Goal: Share content

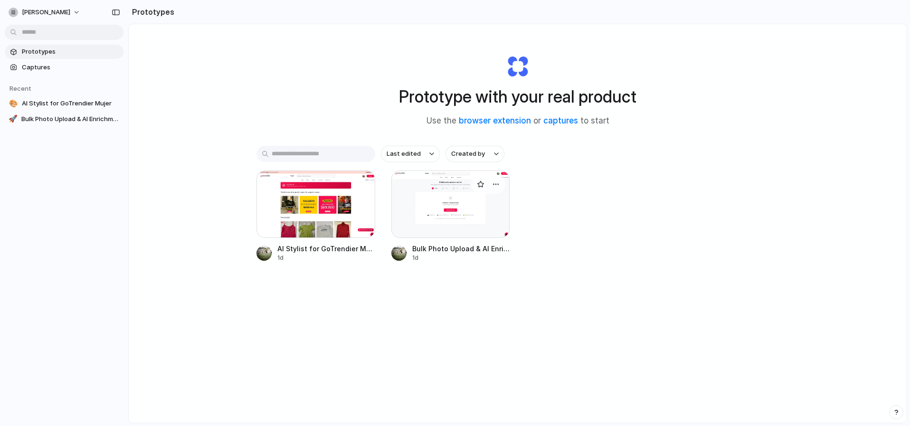
click at [468, 227] on div at bounding box center [450, 204] width 119 height 67
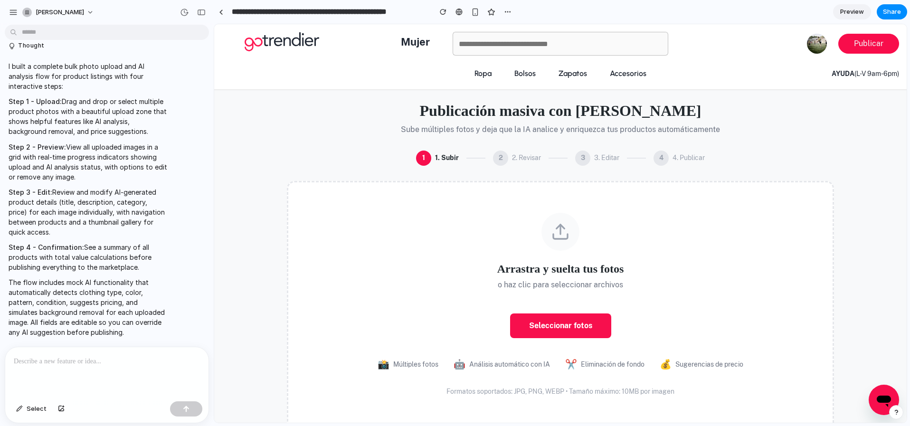
click at [853, 12] on span "Preview" at bounding box center [852, 12] width 24 height 10
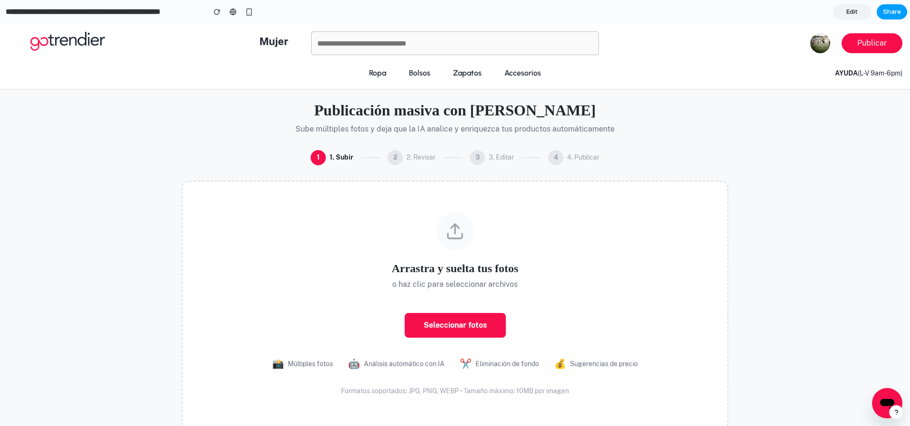
click at [892, 12] on span "Share" at bounding box center [892, 12] width 18 height 10
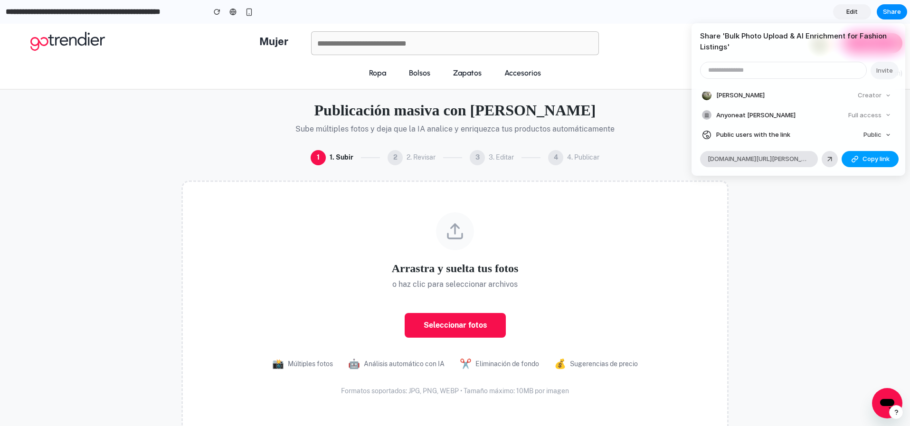
click at [863, 157] on span "Copy link" at bounding box center [876, 159] width 27 height 10
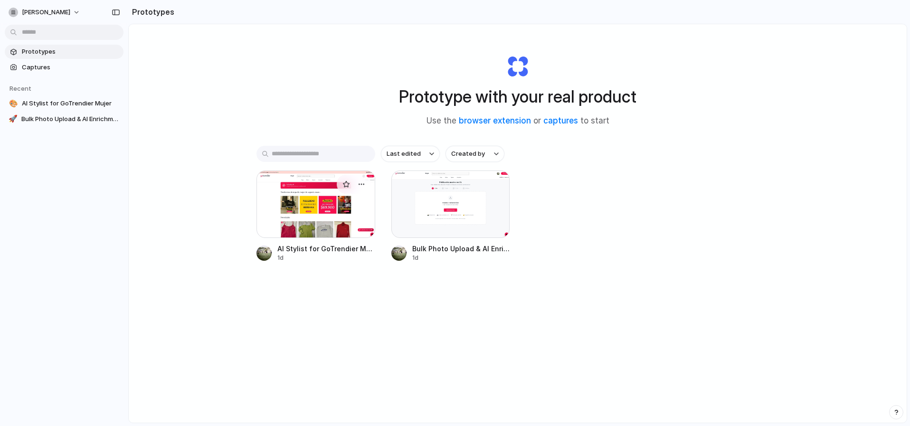
click at [333, 221] on div at bounding box center [316, 204] width 119 height 67
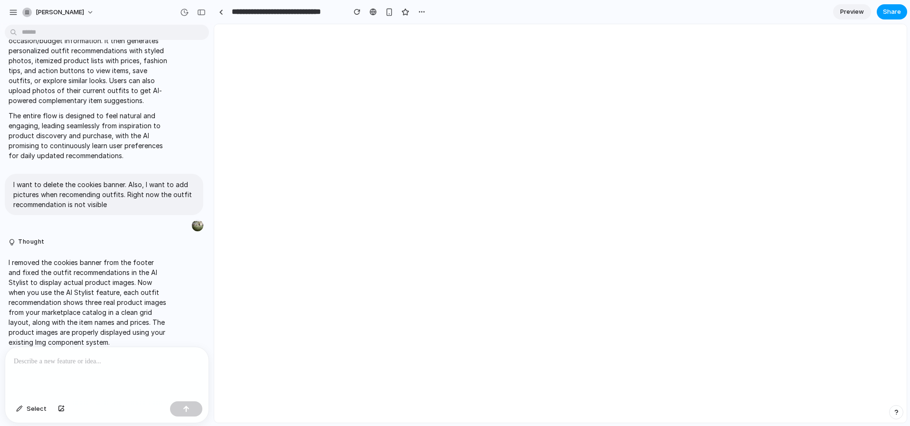
click at [904, 11] on button "Share" at bounding box center [892, 11] width 30 height 15
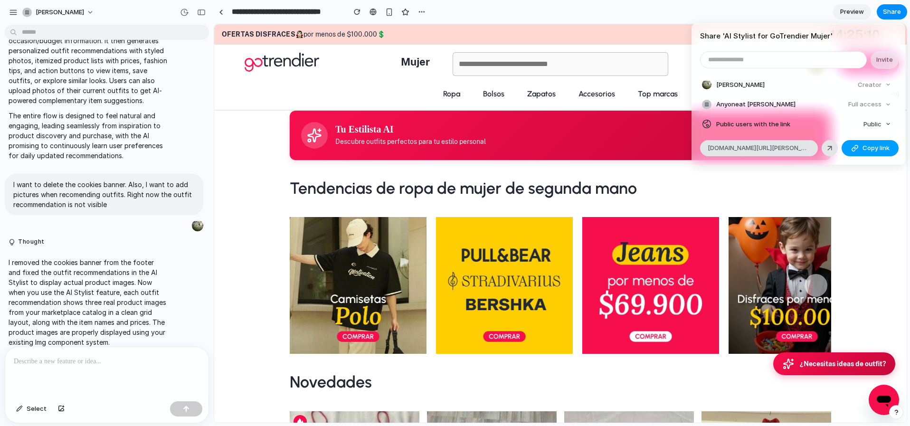
click at [873, 149] on span "Copy link" at bounding box center [876, 148] width 27 height 10
